Goal: Information Seeking & Learning: Learn about a topic

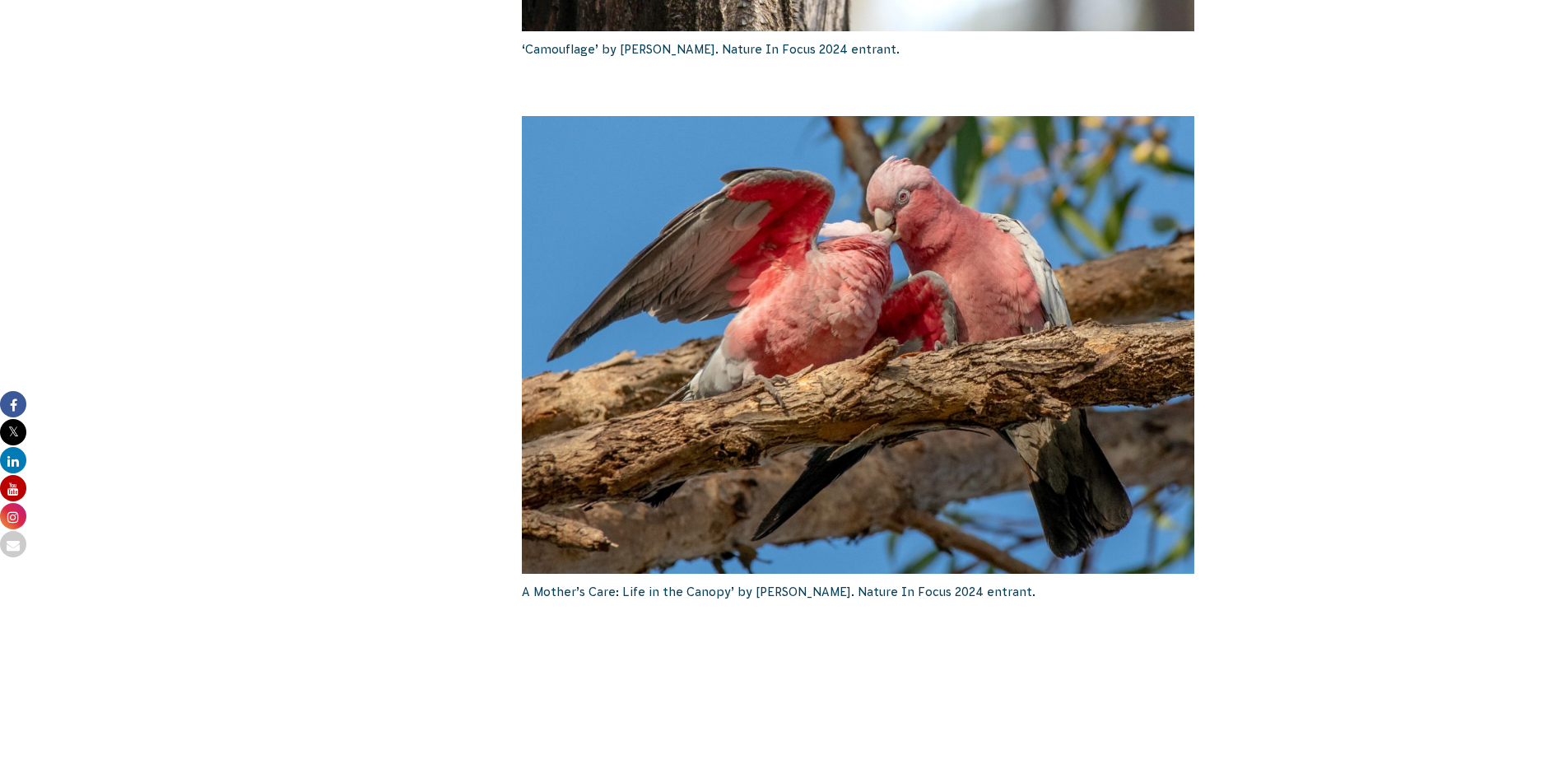
scroll to position [2318, 0]
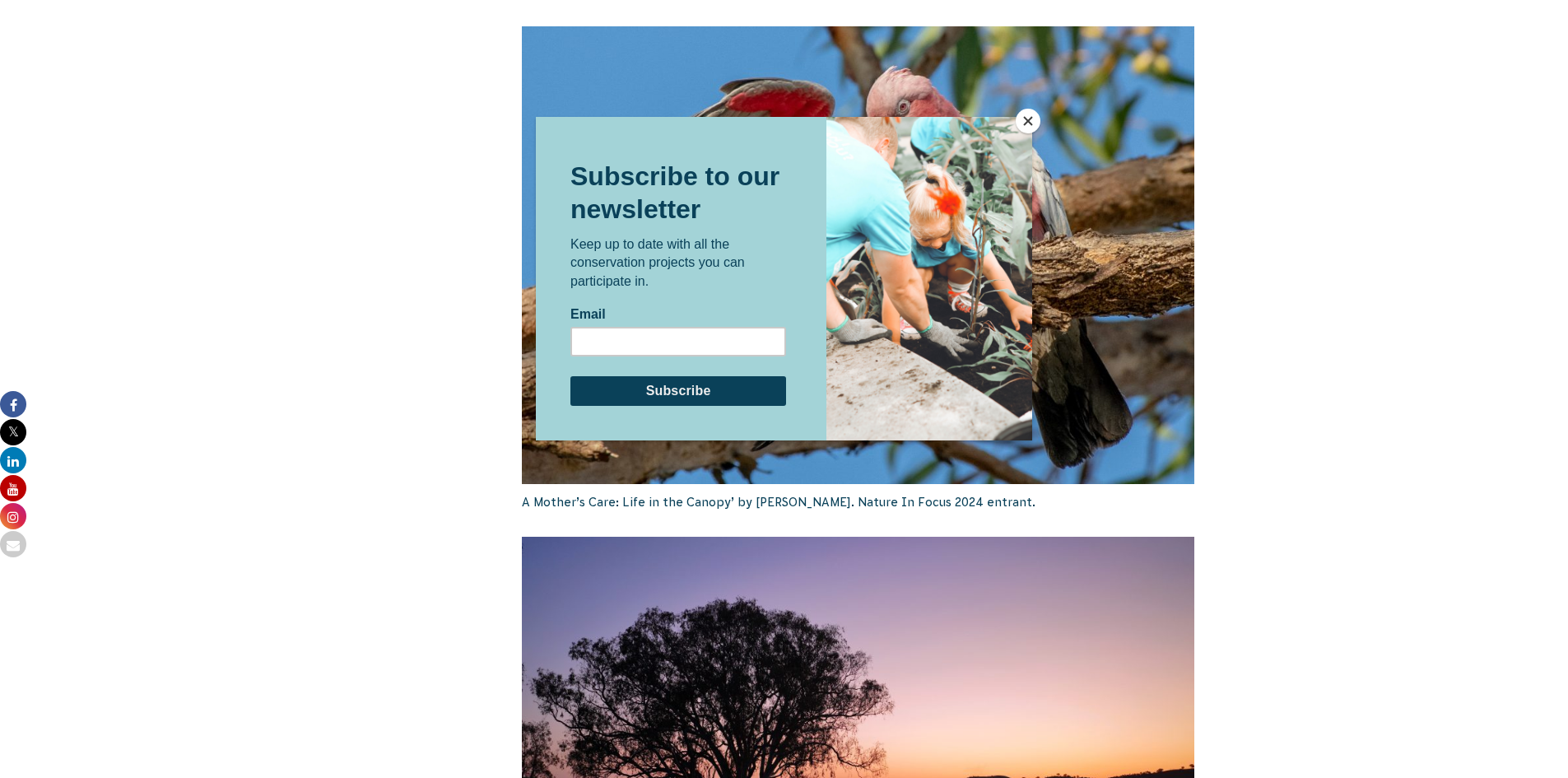
click at [1024, 118] on button "Close" at bounding box center [1028, 121] width 24 height 24
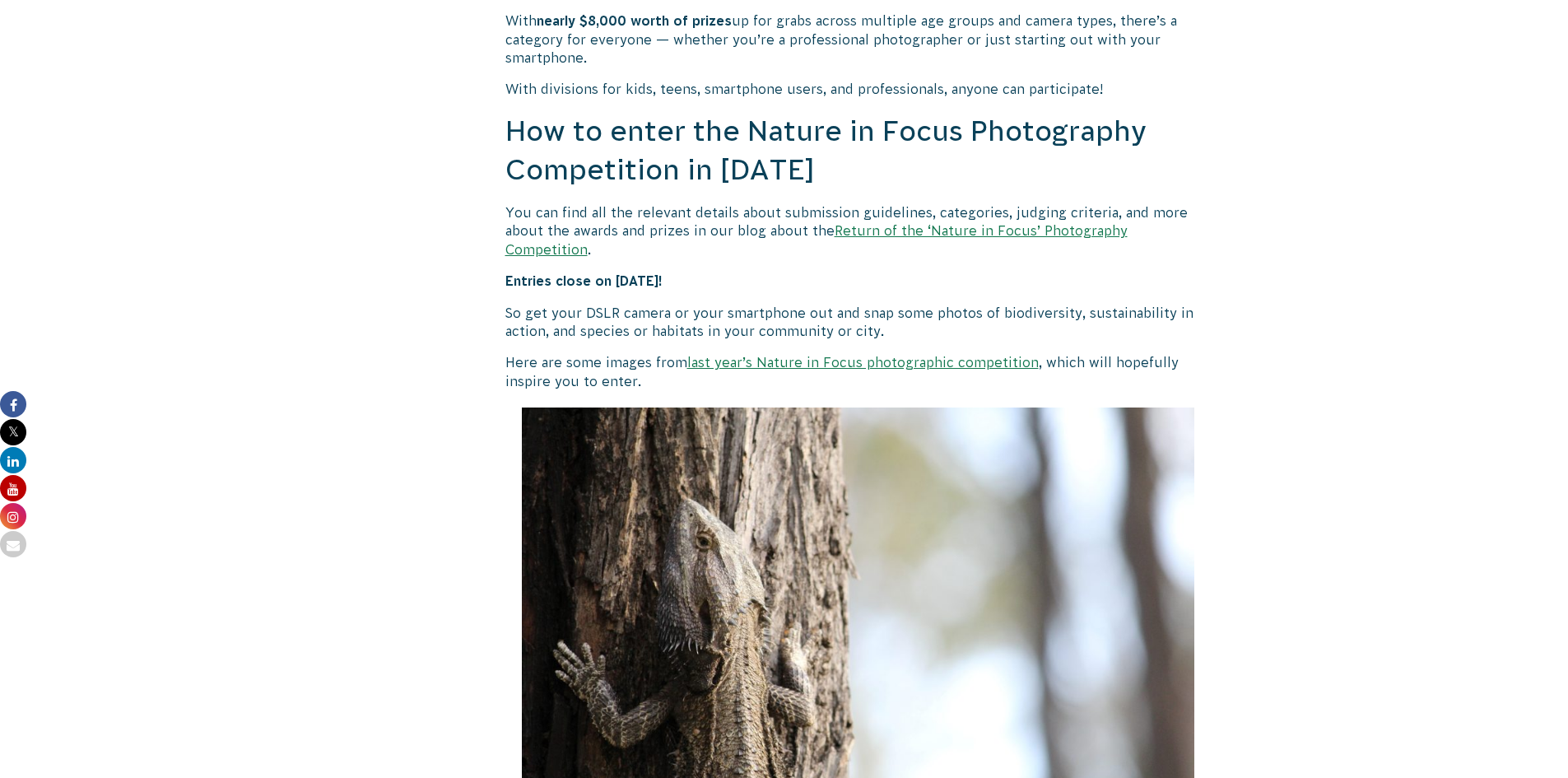
scroll to position [1247, 0]
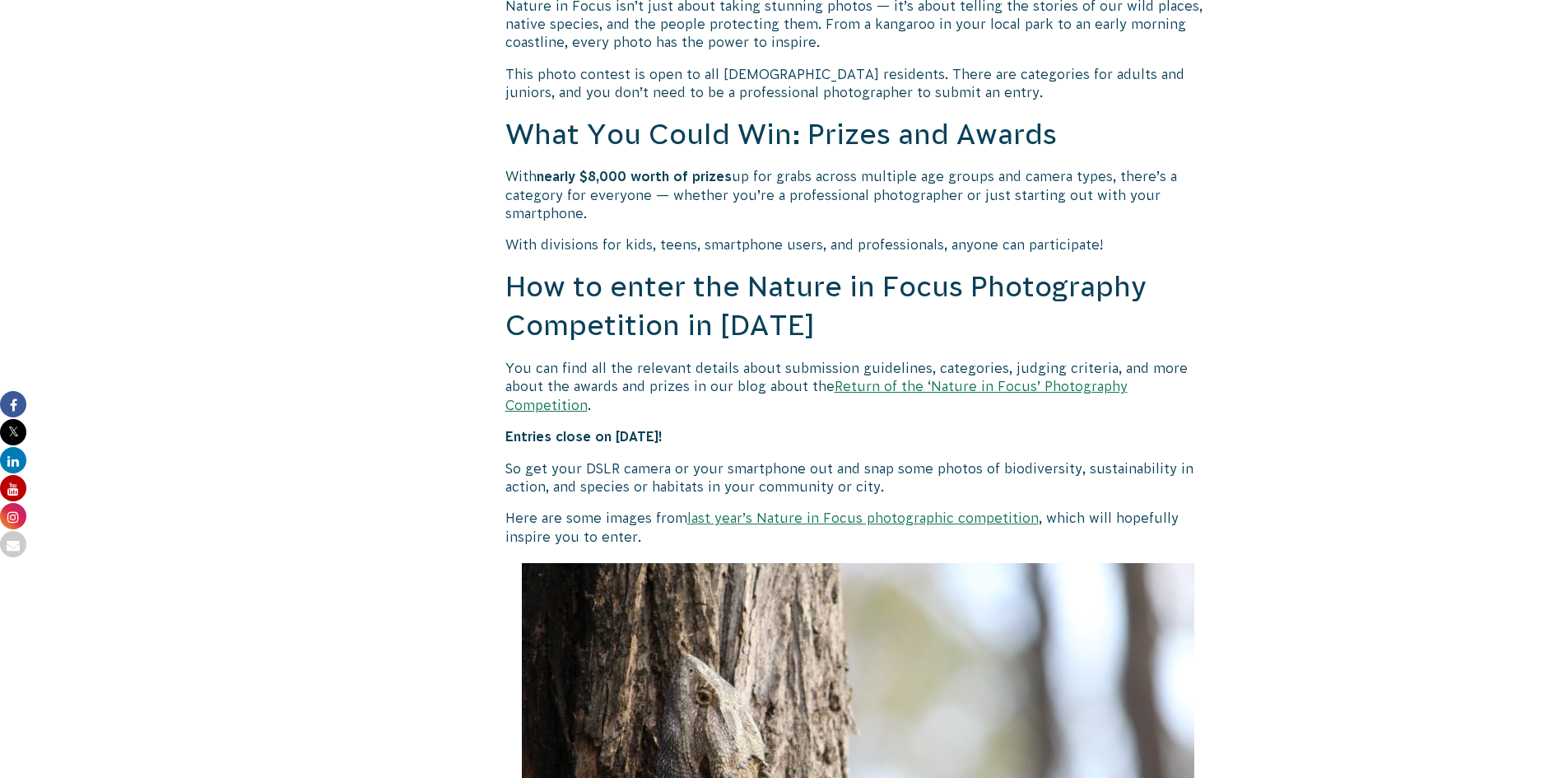
click at [861, 510] on link "last year’s Nature in Focus photographic competition" at bounding box center [862, 517] width 351 height 15
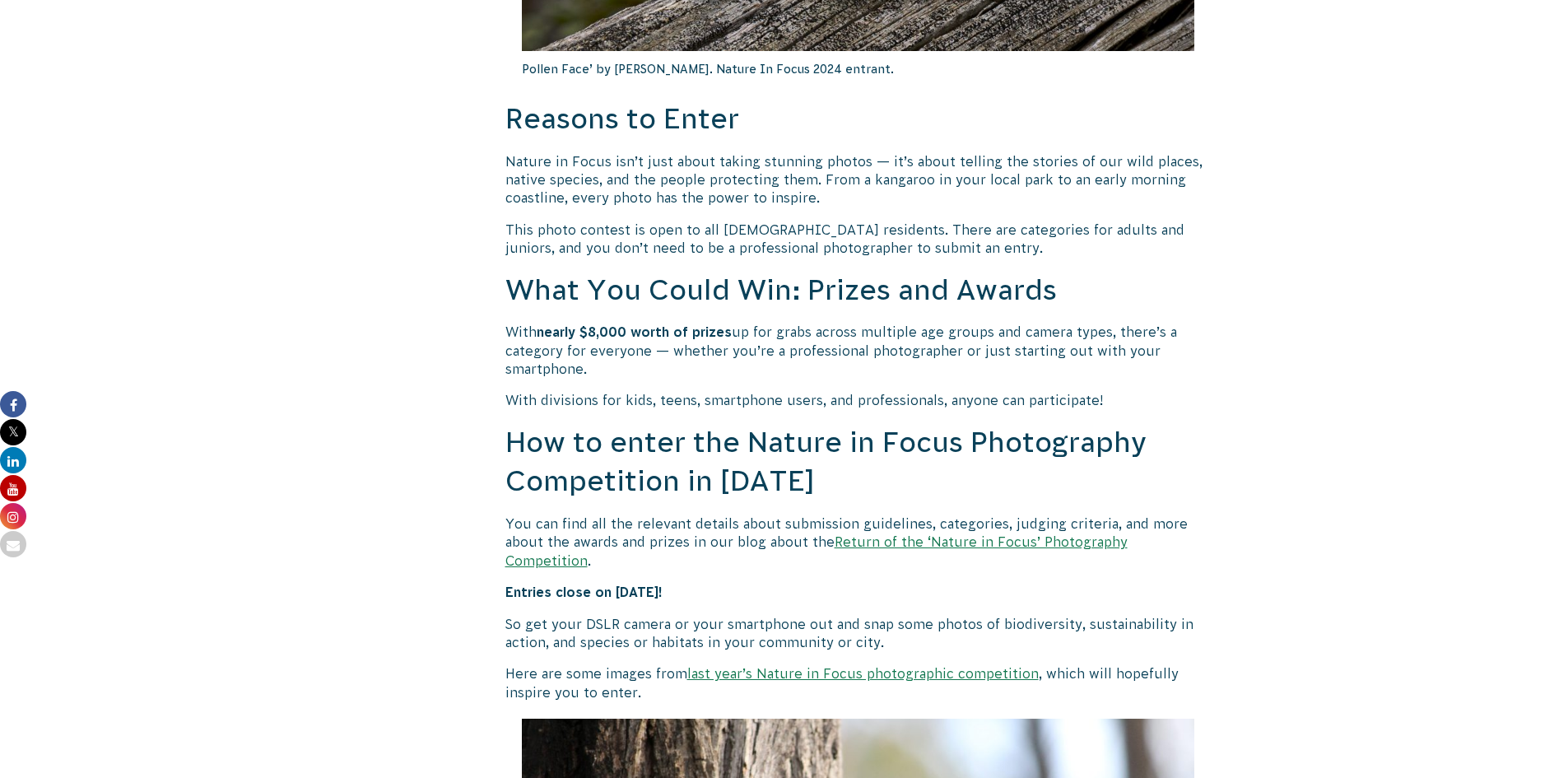
scroll to position [1330, 0]
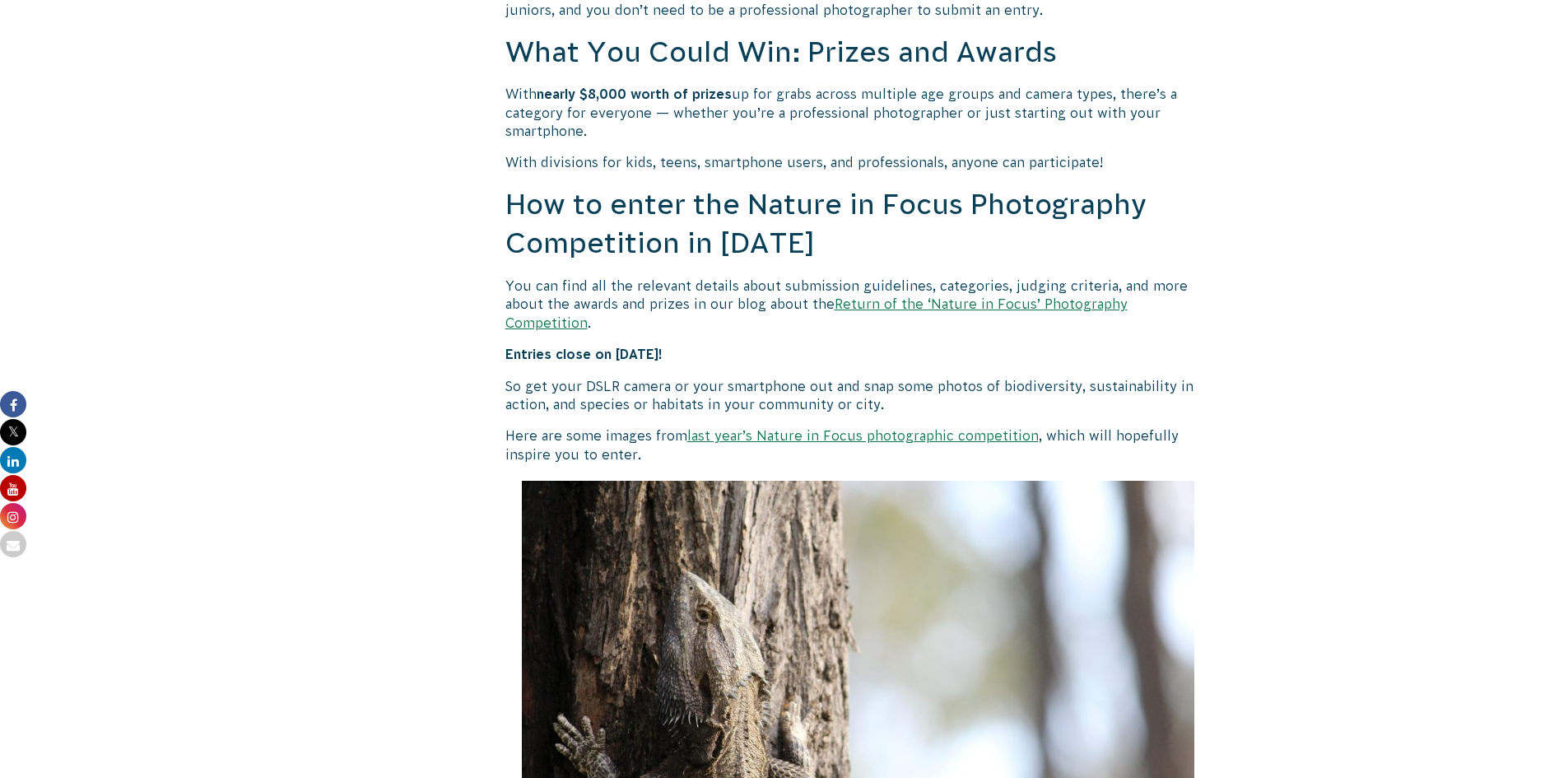
click at [948, 303] on link "Return of the ‘Nature in Focus’ Photography Competition" at bounding box center [816, 313] width 622 height 33
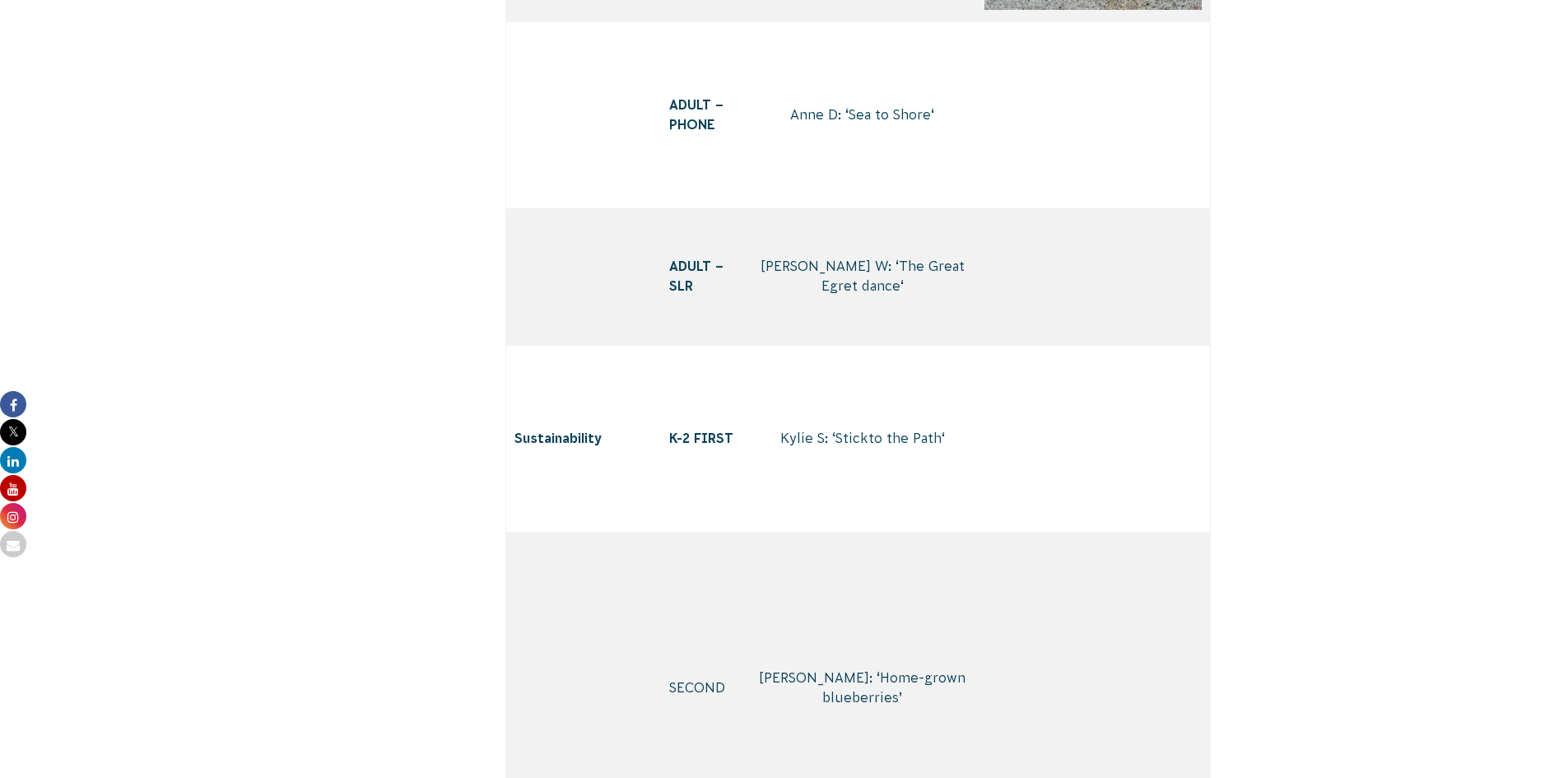
scroll to position [4692, 0]
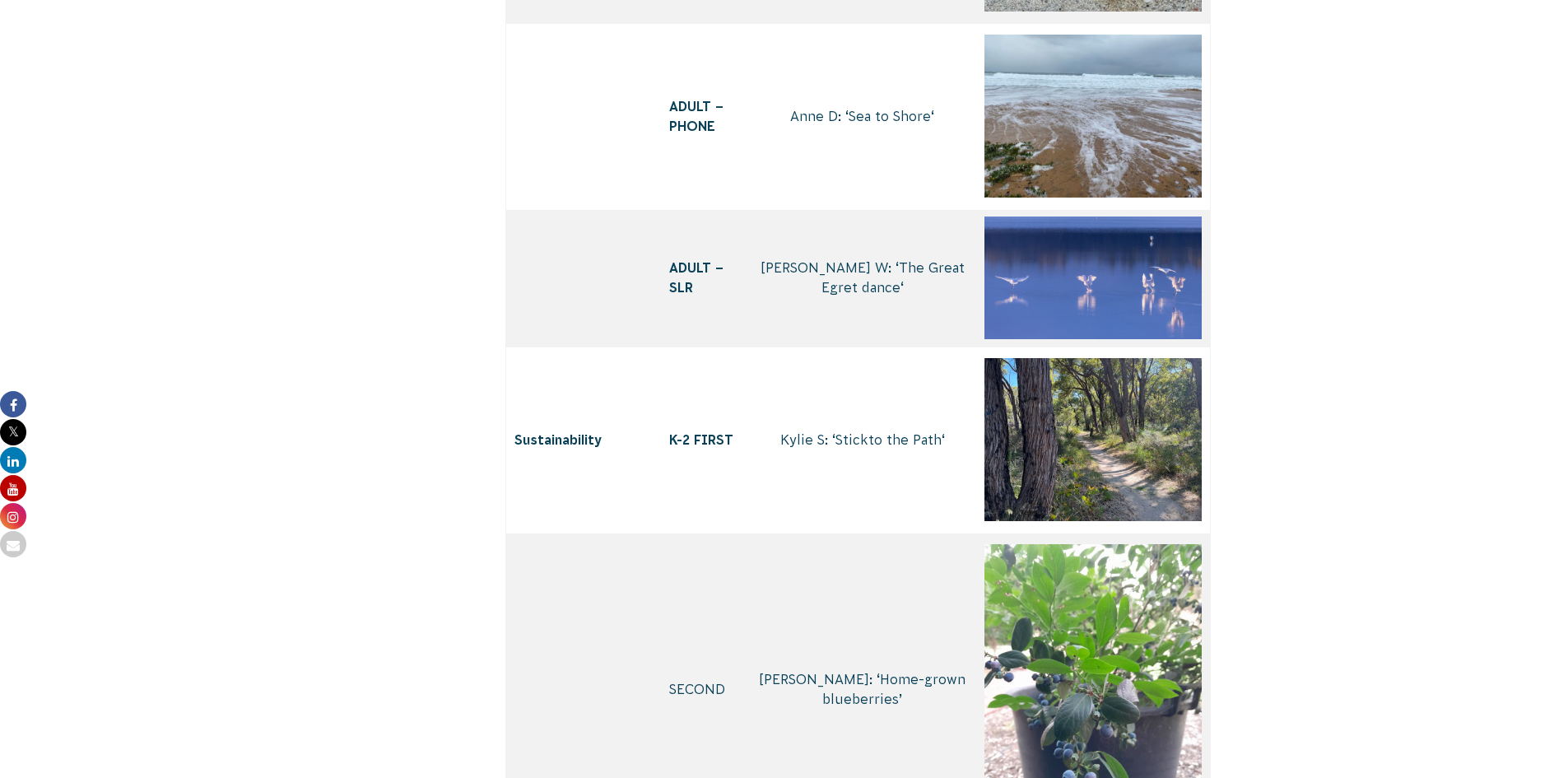
click at [1080, 339] on img at bounding box center [1093, 278] width 218 height 122
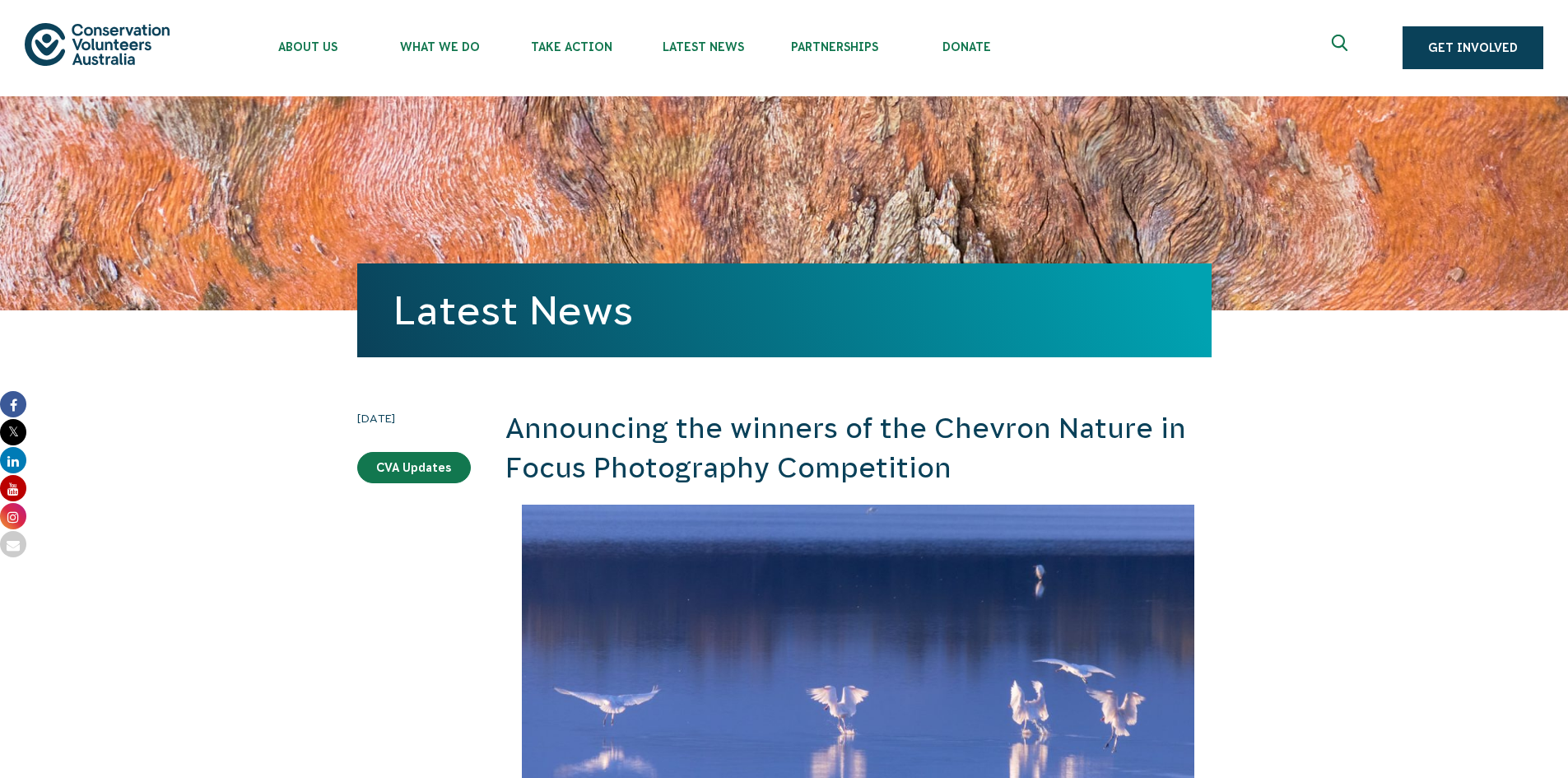
scroll to position [0, 0]
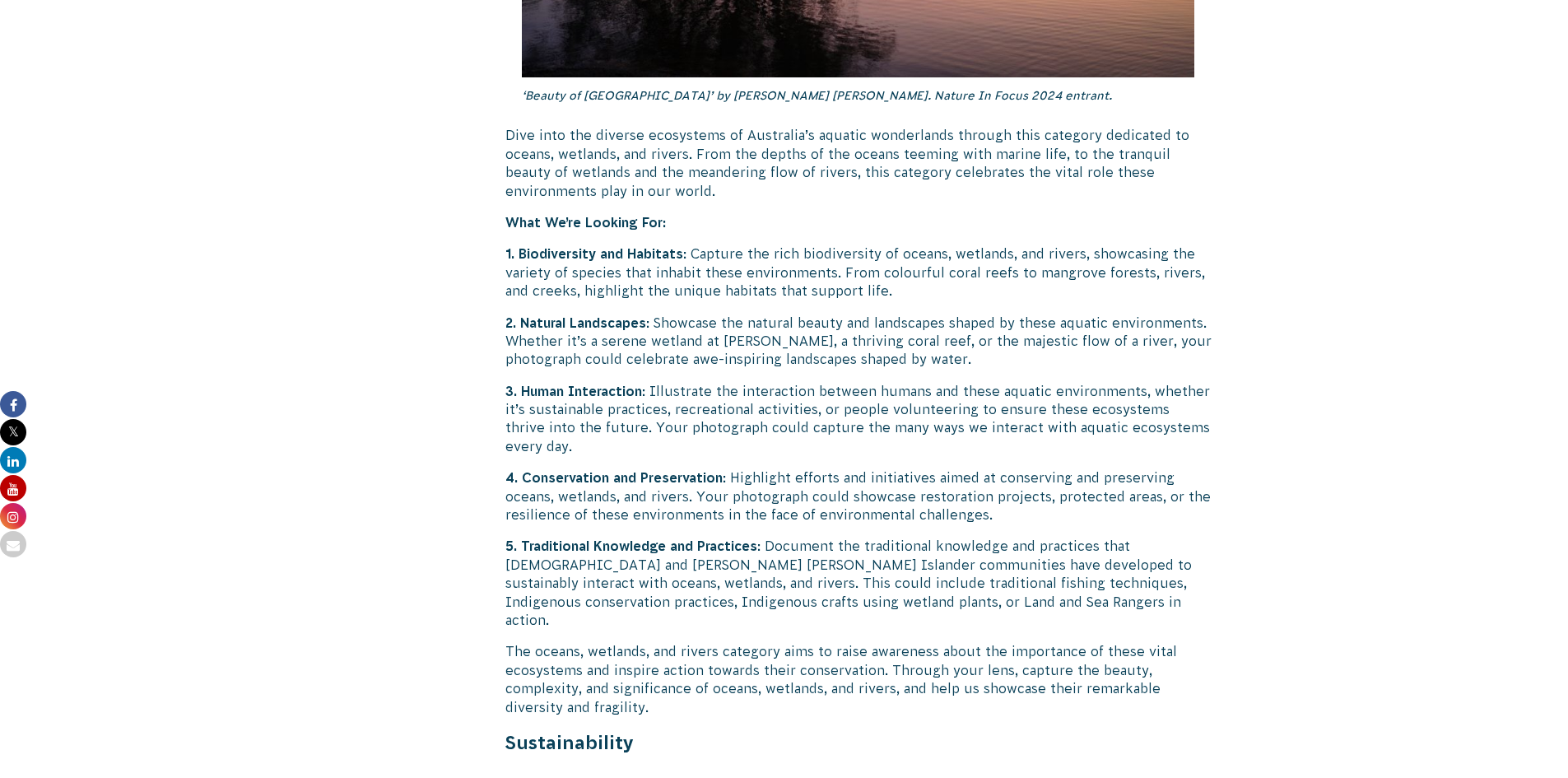
scroll to position [2964, 0]
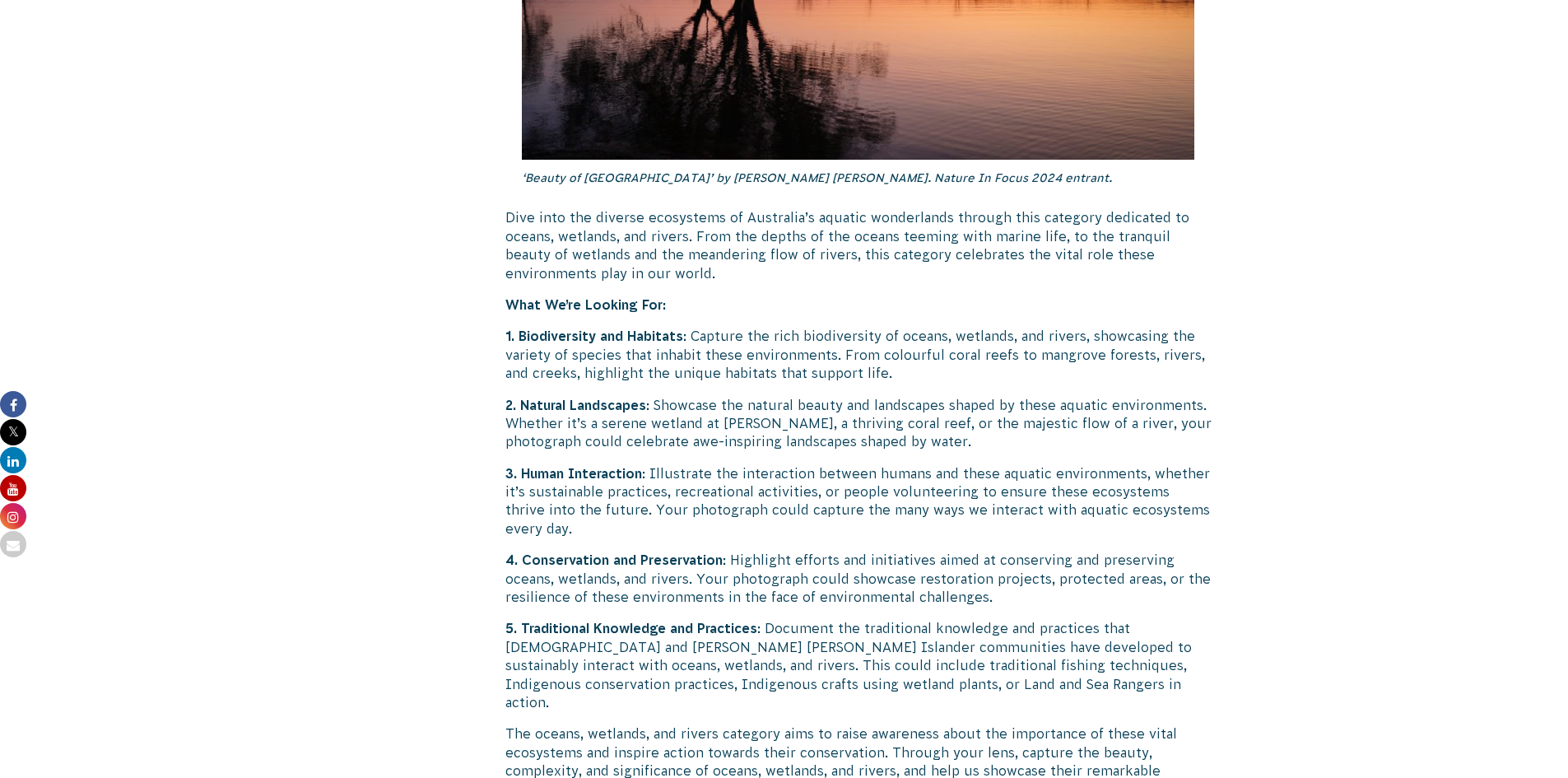
drag, startPoint x: 333, startPoint y: 255, endPoint x: 334, endPoint y: 246, distance: 9.1
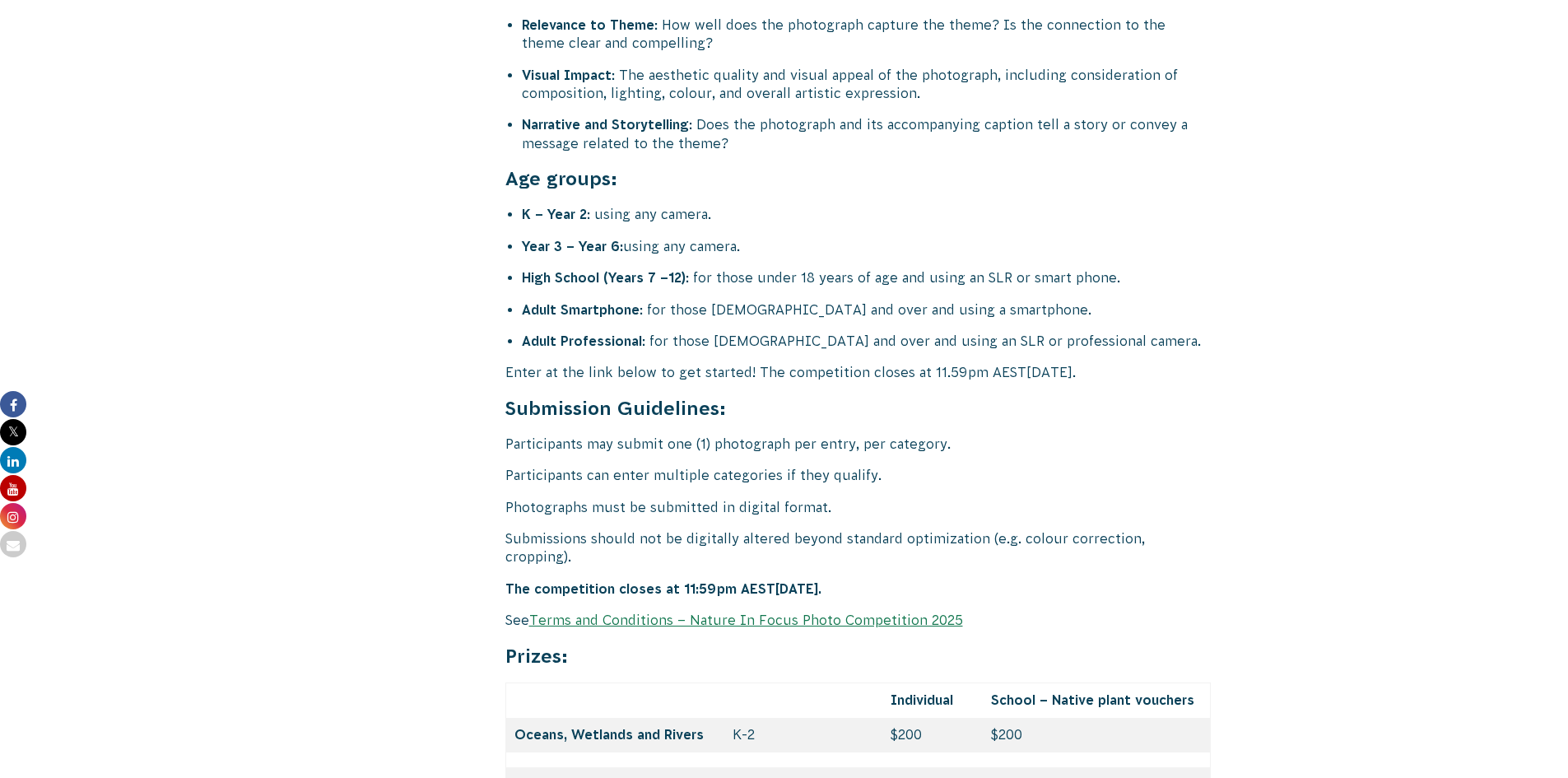
scroll to position [6599, 0]
